Goal: Communication & Community: Answer question/provide support

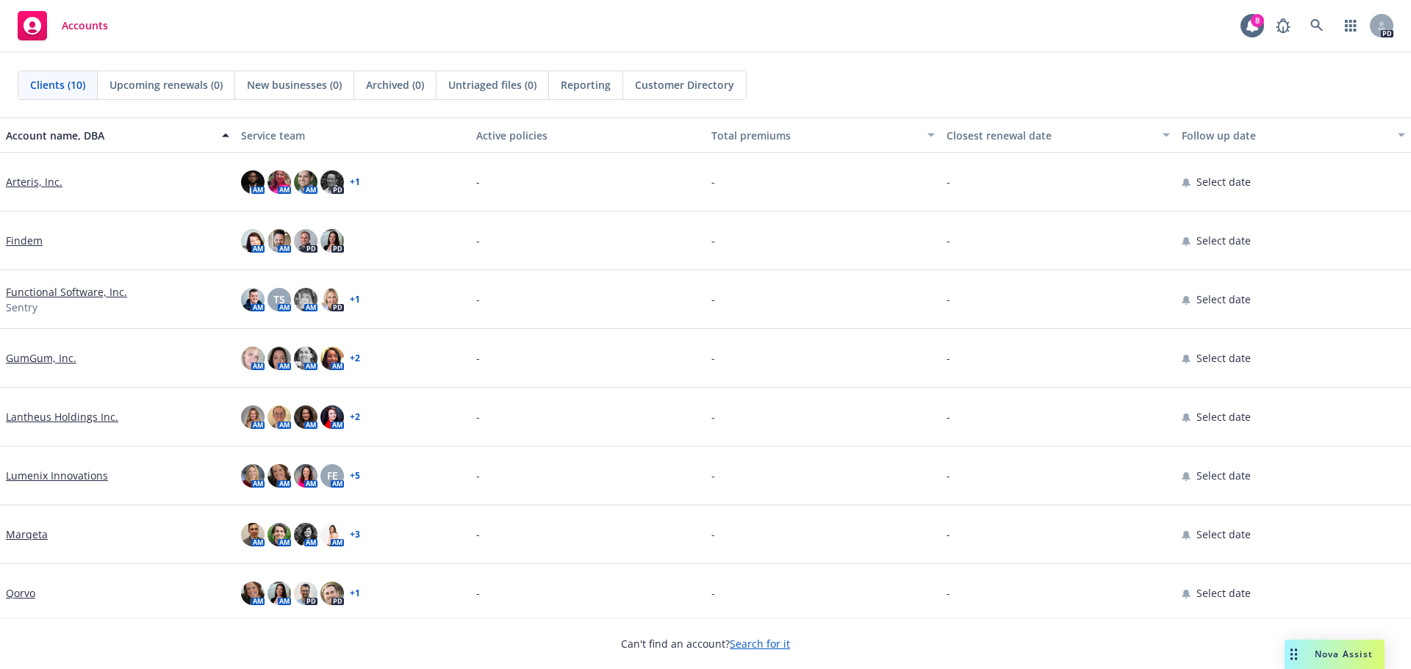
click at [1361, 653] on span "Nova Assist" at bounding box center [1344, 654] width 58 height 12
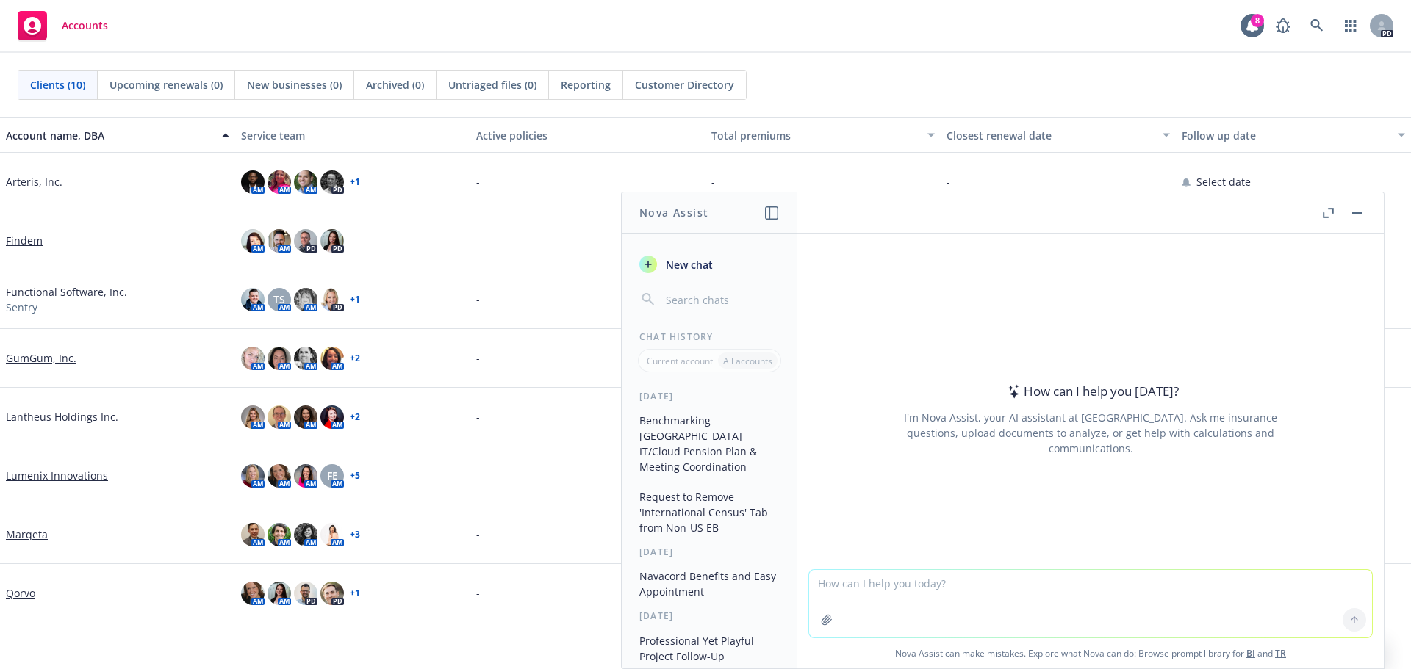
click at [863, 572] on textarea at bounding box center [1090, 604] width 563 height 68
paste textarea "Absolutely! Just a heads up, made aware that it will take more than 14 weeks to…"
type textarea "make more concise and professional: Absolutely! Just a heads up, made aware tha…"
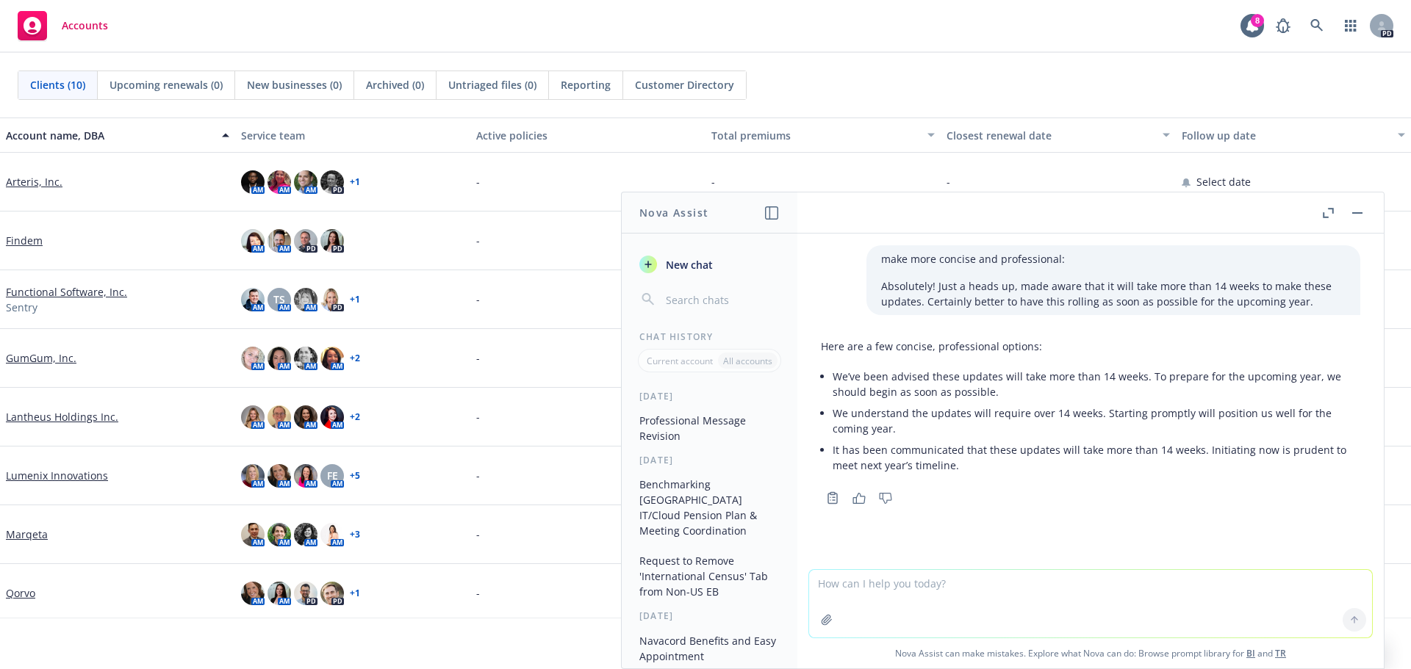
click at [952, 450] on li "It has been communicated that these updates will take more than 14 weeks. Initi…" at bounding box center [1097, 457] width 528 height 37
drag, startPoint x: 1139, startPoint y: 374, endPoint x: 830, endPoint y: 368, distance: 308.7
click at [830, 368] on div "Here are a few concise, professional options: We’ve been advised these updates …" at bounding box center [1090, 407] width 539 height 149
copy li "We’ve been advised these updates will take more than 14 weeks"
click at [934, 582] on textarea at bounding box center [1090, 604] width 563 height 68
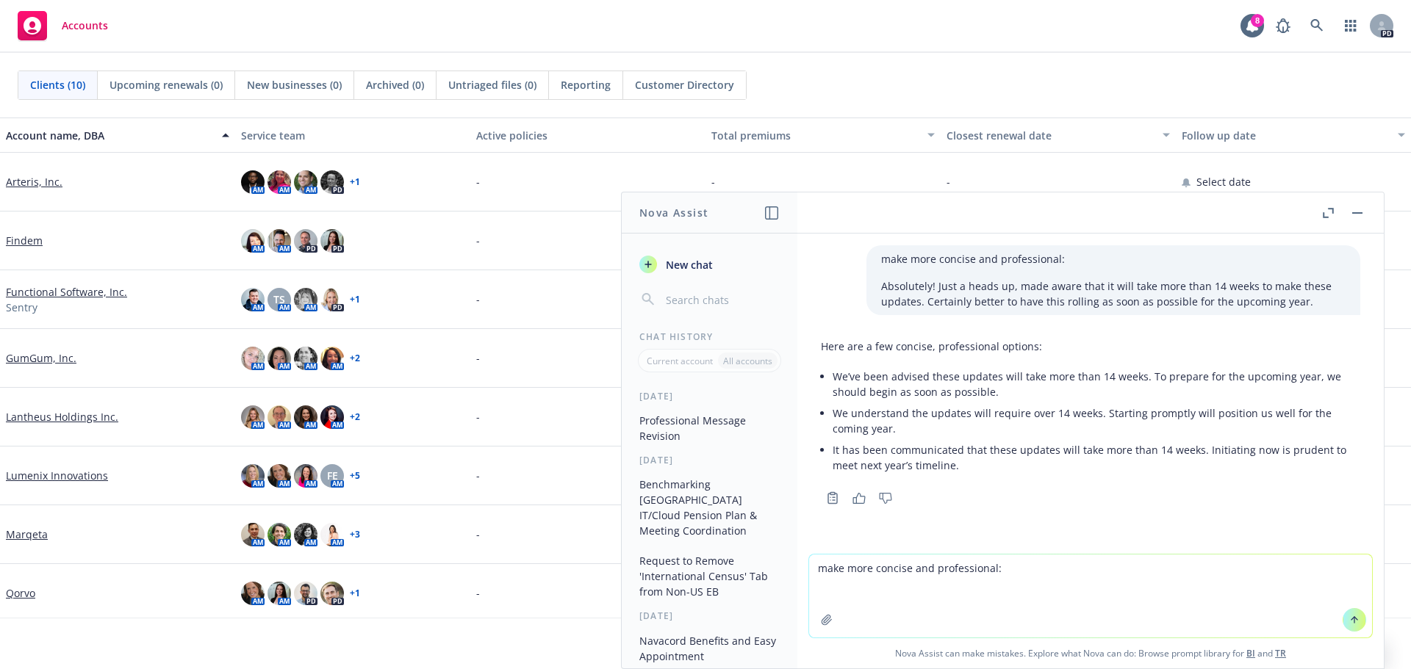
paste textarea "Hope you are both having a good day! As I am being brought onto TalentNeuron, t…"
type textarea "make more concise and professional: Hope you are both having a good day! As I a…"
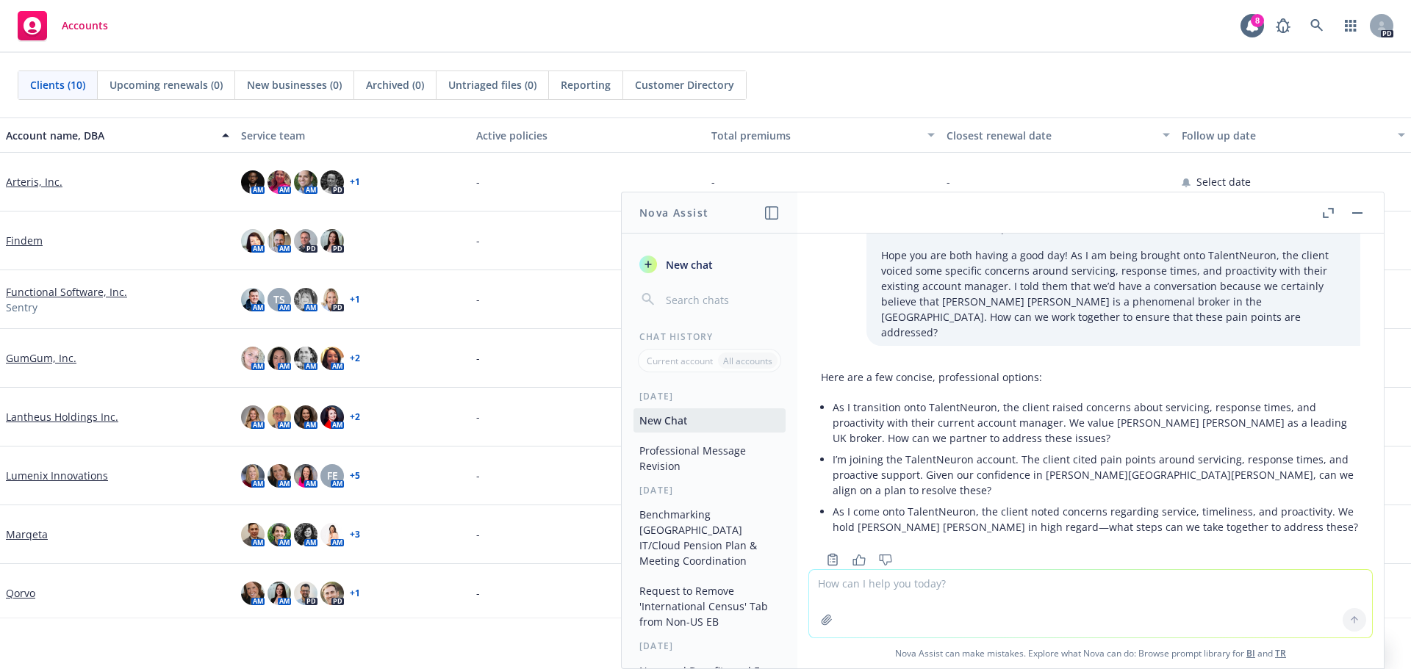
scroll to position [317, 0]
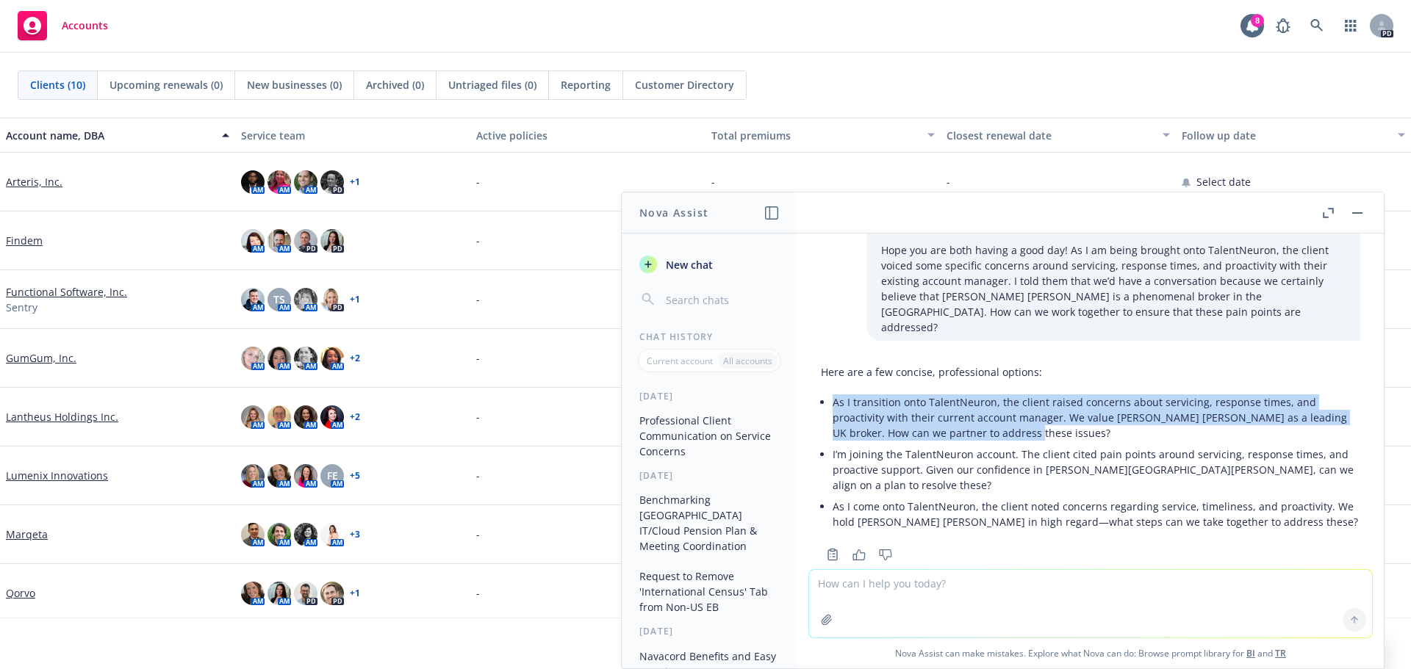
drag, startPoint x: 1002, startPoint y: 420, endPoint x: 826, endPoint y: 384, distance: 179.9
click at [826, 384] on div "Here are a few concise, professional options: As I transition onto TalentNeuron…" at bounding box center [1090, 449] width 539 height 180
copy p "As I transition onto TalentNeuron, the client raised concerns about servicing, …"
click at [1041, 421] on p "As I transition onto TalentNeuron, the client raised concerns about servicing, …" at bounding box center [1097, 418] width 528 height 46
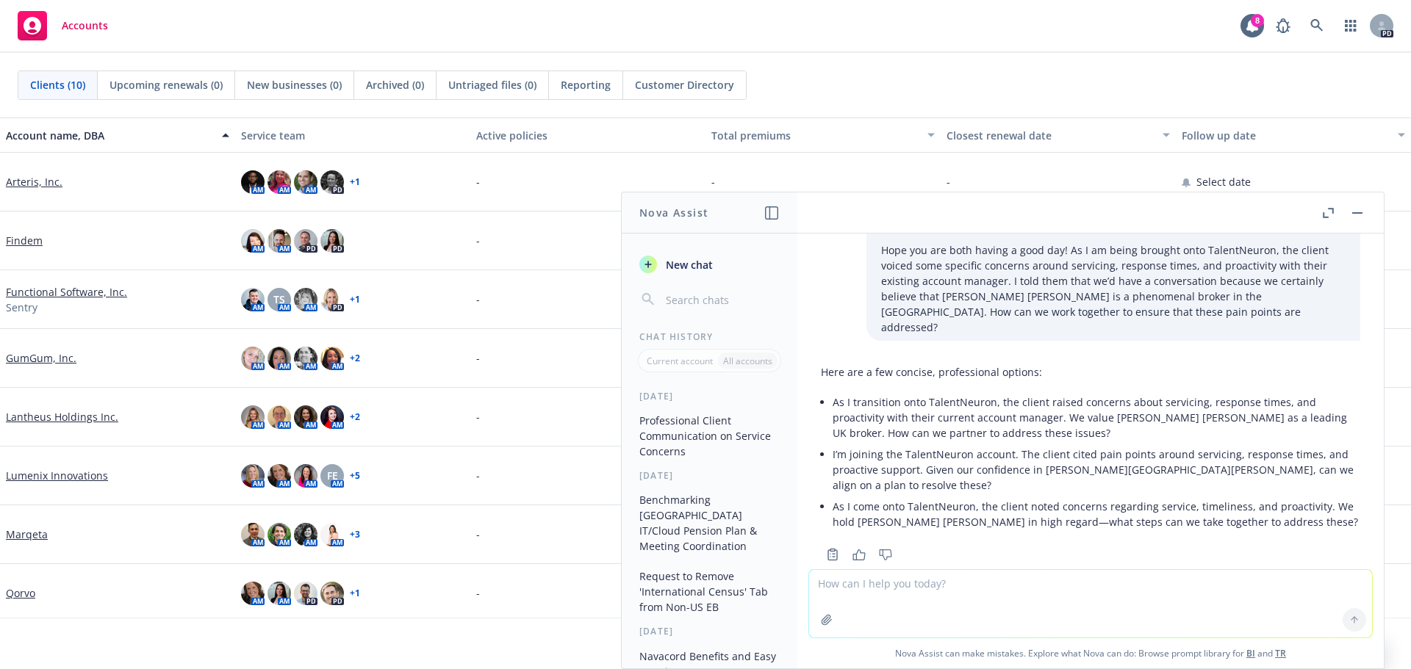
click at [1087, 603] on textarea at bounding box center [1090, 604] width 563 height 68
paste textarea "Specific mentions: 1. An invoice from April was missed and they want to make su…"
type textarea "make more concise and professional: Specific mentions: 1. An invoice from April…"
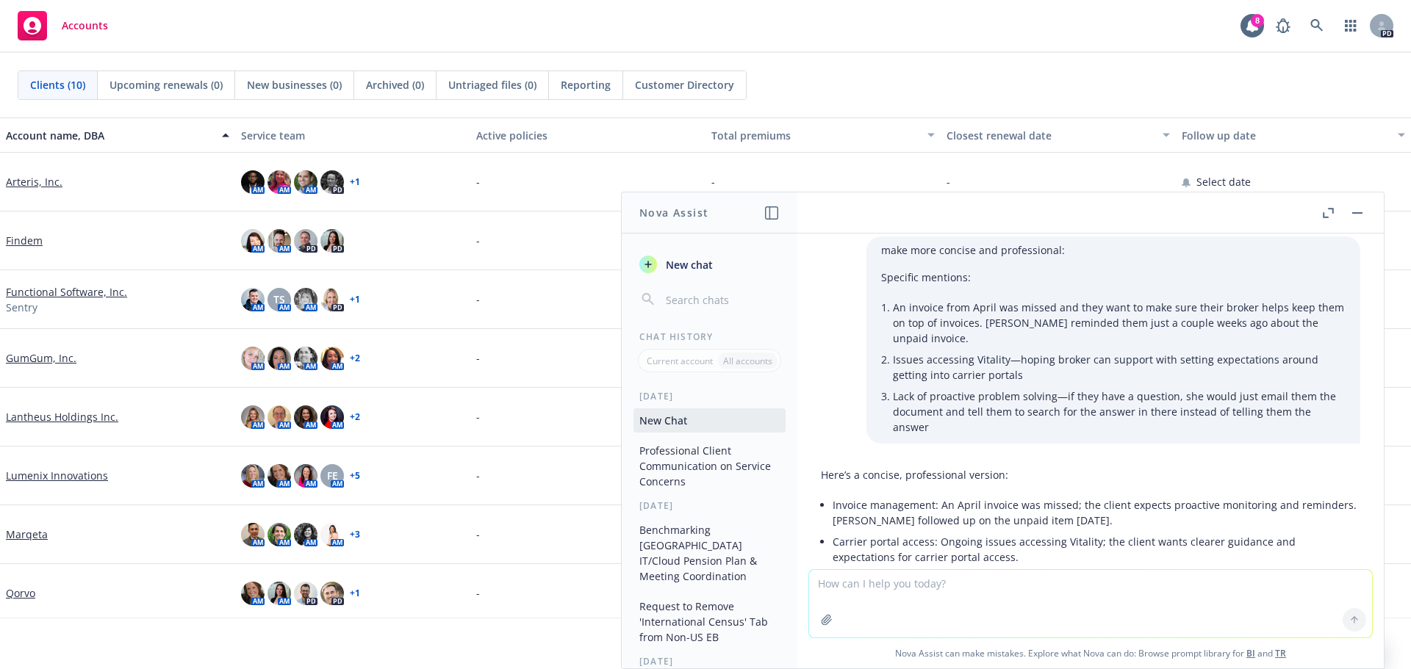
scroll to position [704, 0]
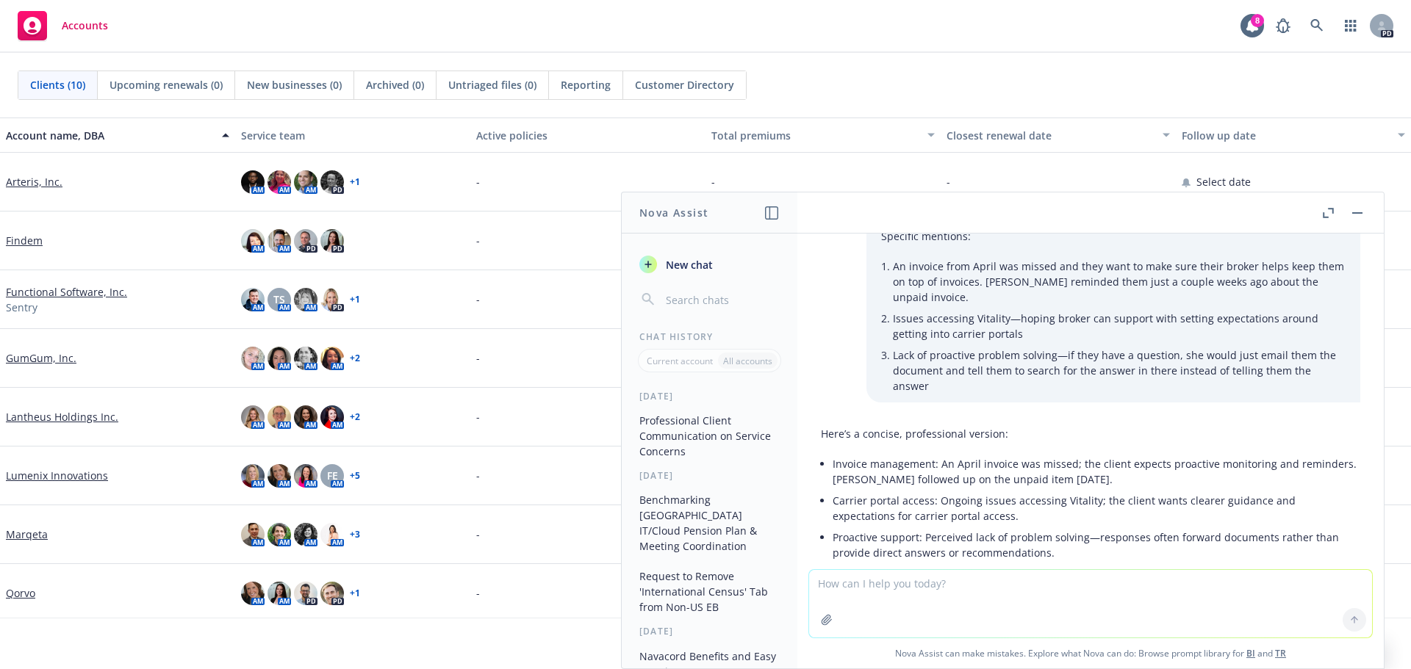
click at [1147, 453] on li "Invoice management: An April invoice was missed; the client expects proactive m…" at bounding box center [1097, 471] width 528 height 37
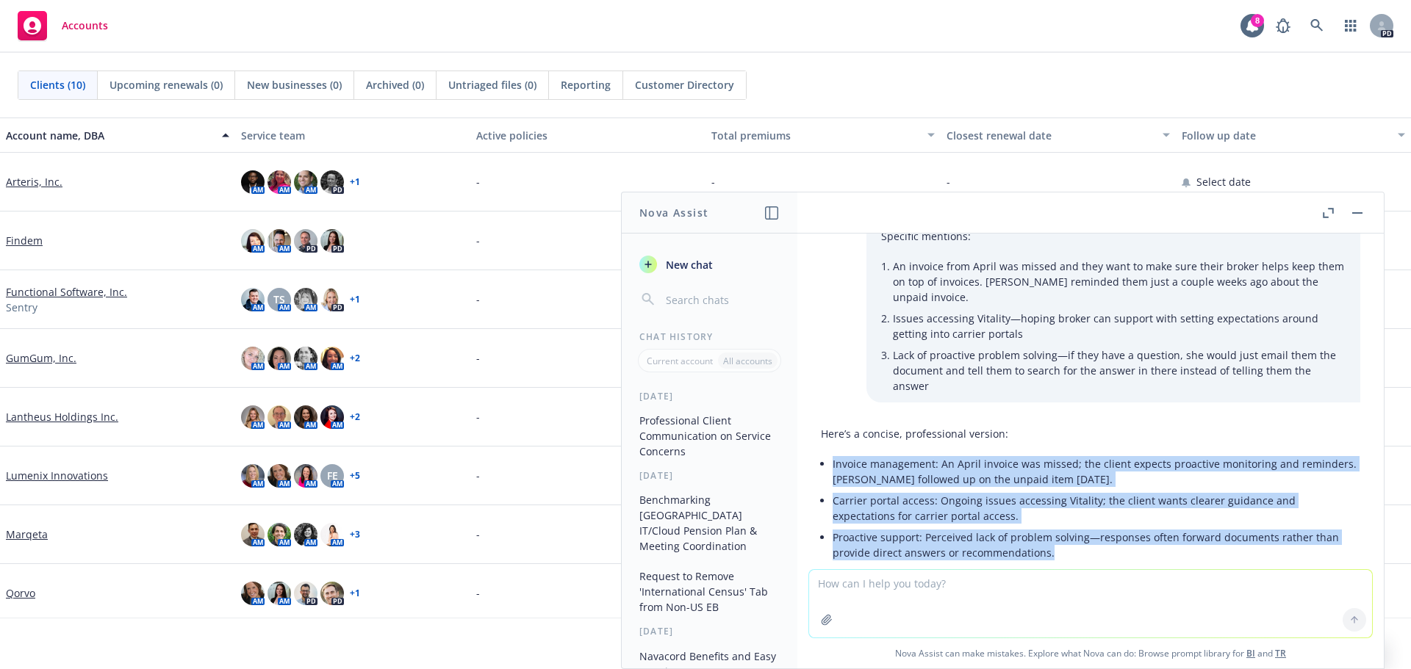
drag, startPoint x: 1052, startPoint y: 489, endPoint x: 827, endPoint y: 394, distance: 244.0
click at [827, 420] on div "Here’s a concise, professional version: Invoice management: An April invoice wa…" at bounding box center [1090, 494] width 539 height 149
copy ul "Invoice management: An April invoice was missed; the client expects proactive m…"
click at [1090, 527] on li "Proactive support: Perceived lack of problem solving—responses often forward do…" at bounding box center [1097, 545] width 528 height 37
